Goal: Transaction & Acquisition: Purchase product/service

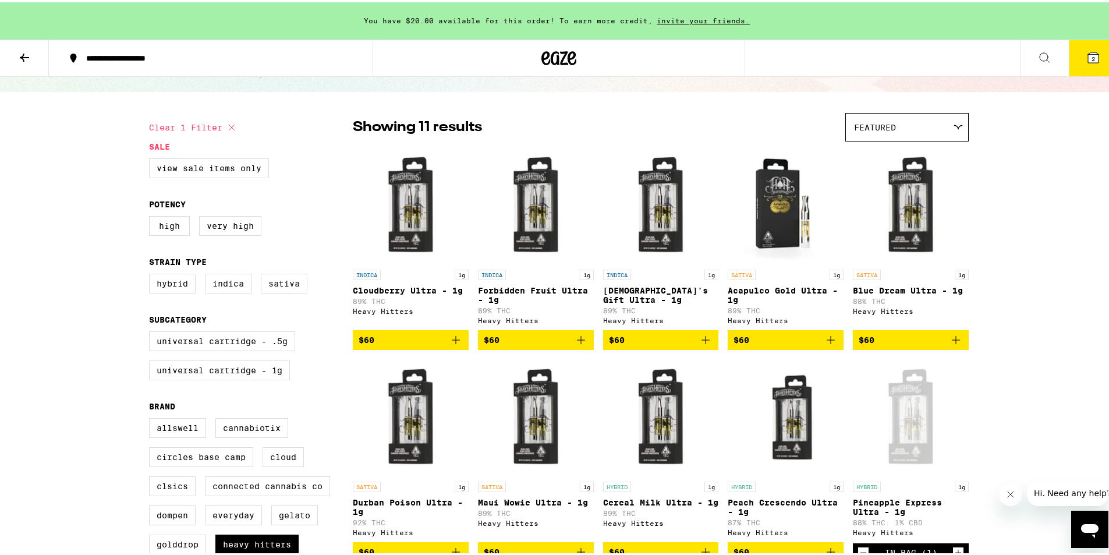
scroll to position [349, 0]
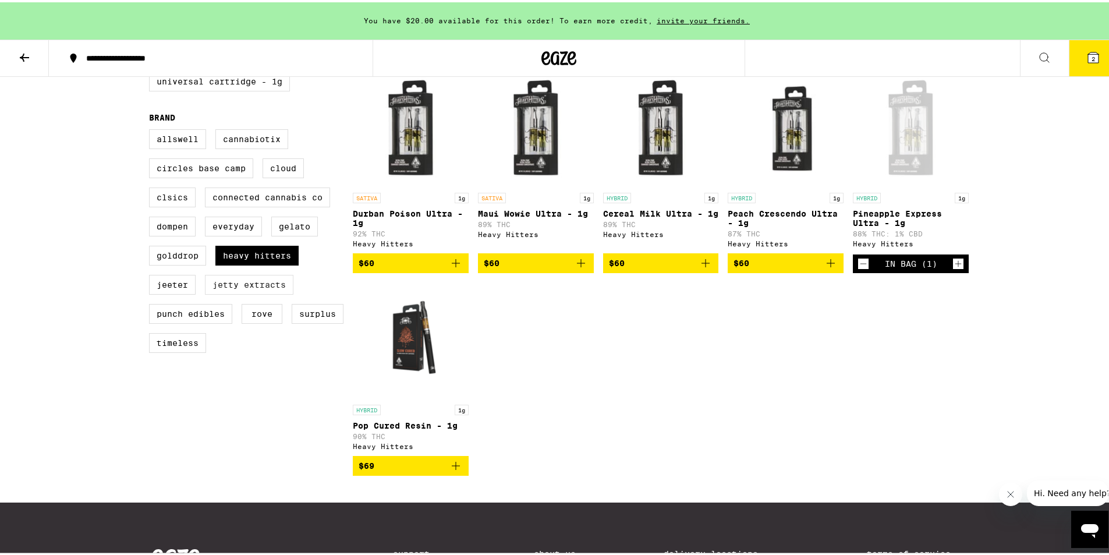
click at [218, 292] on label "Jetty Extracts" at bounding box center [249, 283] width 89 height 20
click at [152, 129] on input "Jetty Extracts" at bounding box center [151, 129] width 1 height 1
checkbox input "true"
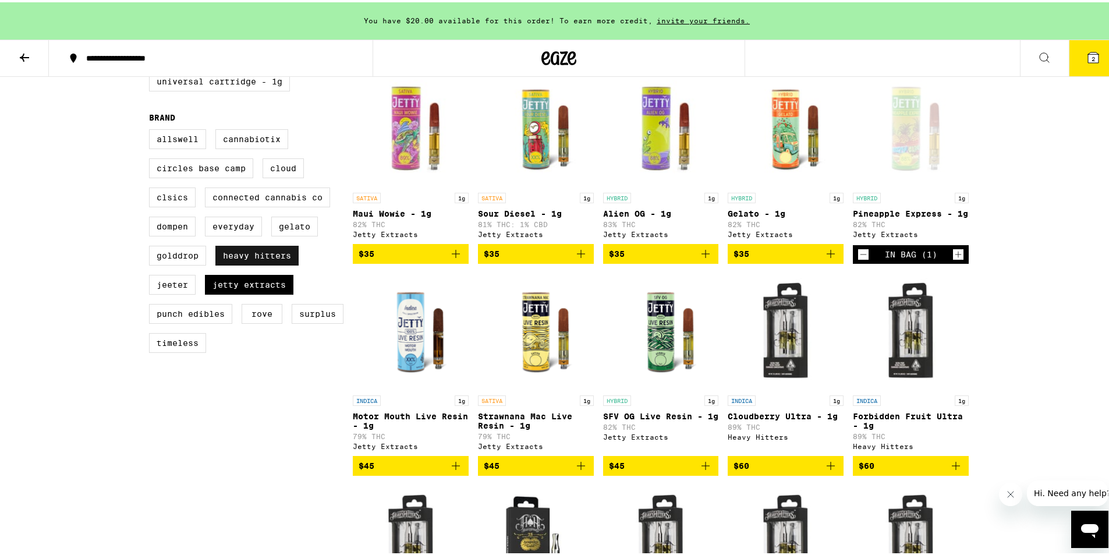
click at [243, 263] on label "Heavy Hitters" at bounding box center [256, 253] width 83 height 20
click at [152, 129] on input "Heavy Hitters" at bounding box center [151, 129] width 1 height 1
checkbox input "false"
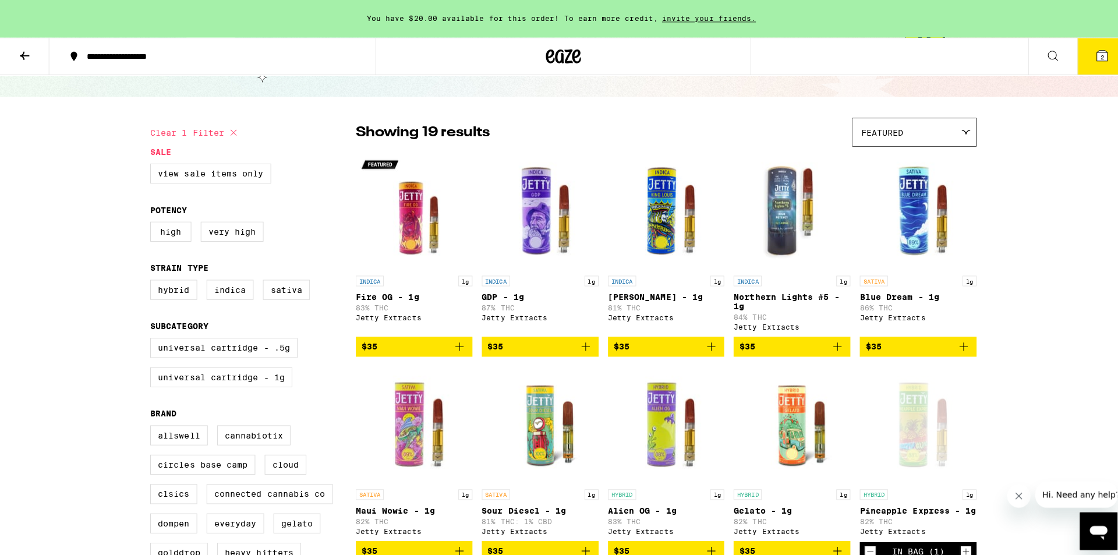
scroll to position [32, 0]
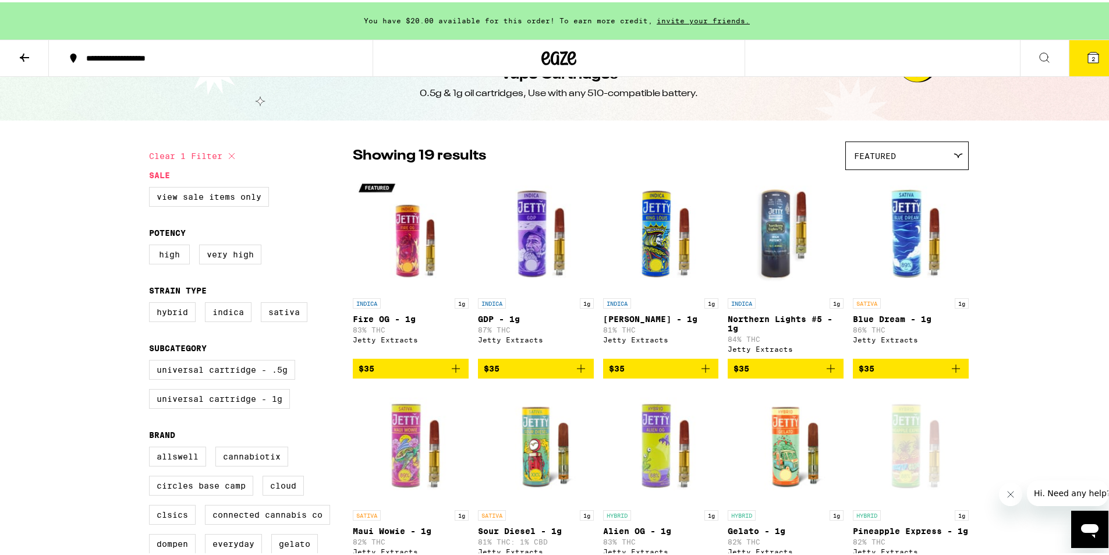
click at [1092, 56] on span "2" at bounding box center [1093, 56] width 3 height 7
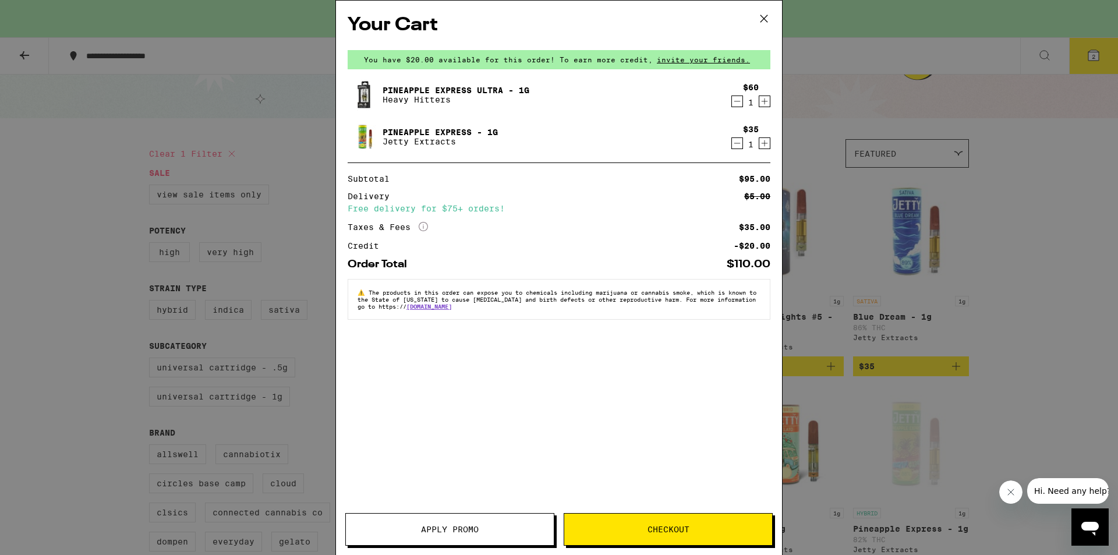
click at [734, 99] on icon "Decrement" at bounding box center [737, 101] width 10 height 14
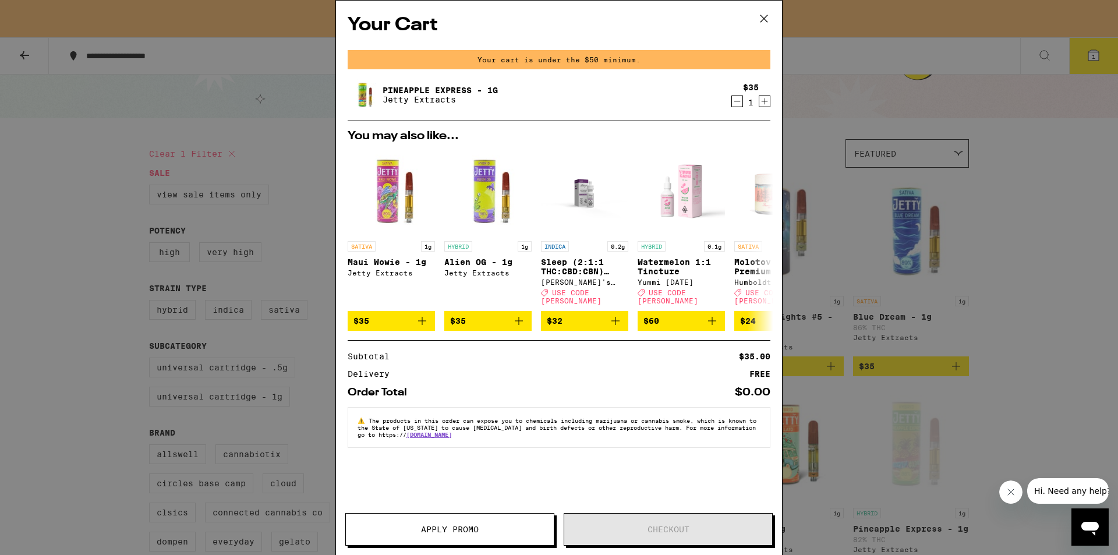
click at [763, 12] on icon at bounding box center [763, 18] width 17 height 17
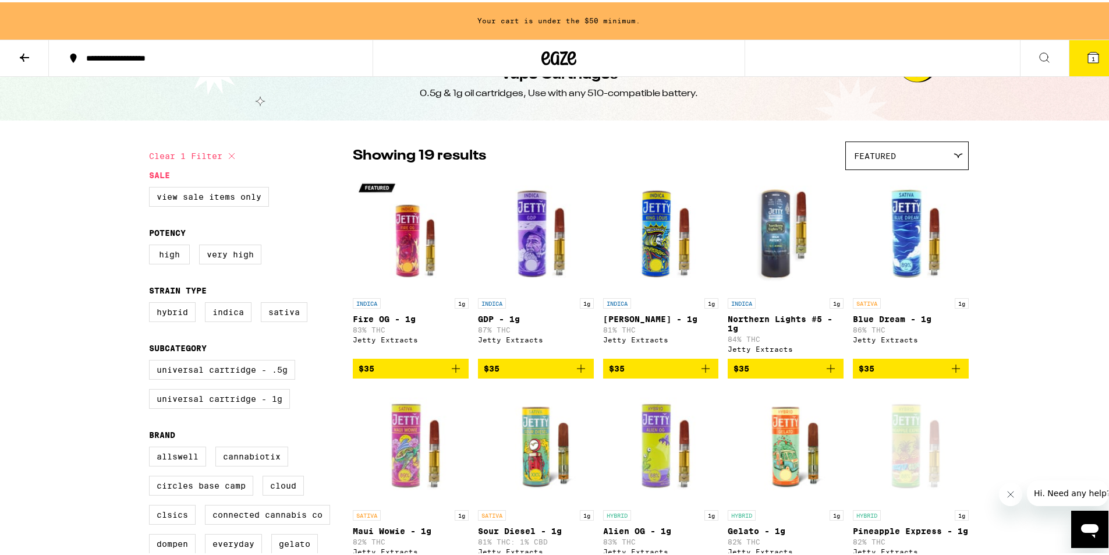
click at [939, 369] on span "$35" at bounding box center [911, 366] width 104 height 14
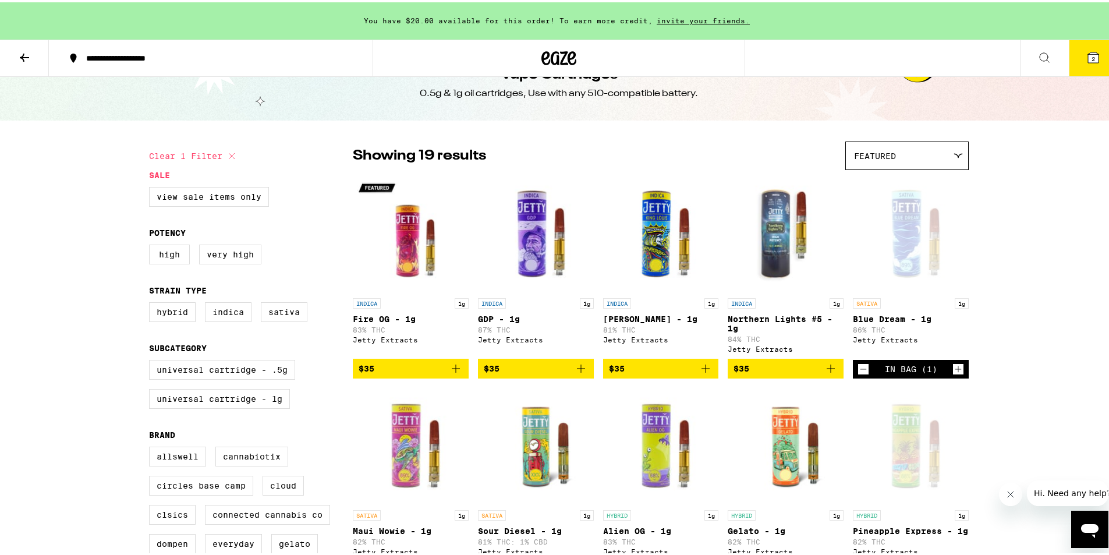
click at [1087, 61] on icon at bounding box center [1094, 55] width 14 height 14
